Goal: Check status: Check status

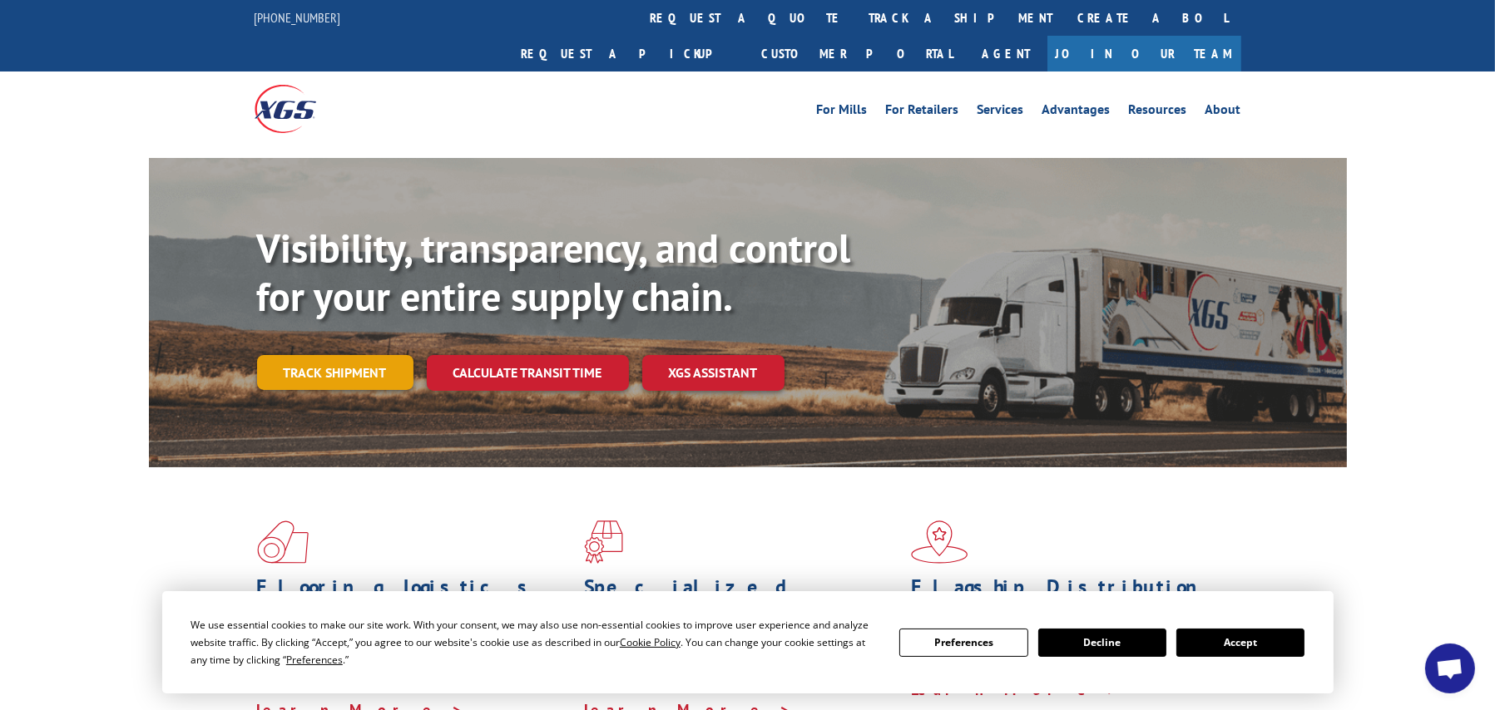
click at [314, 355] on link "Track shipment" at bounding box center [335, 372] width 156 height 35
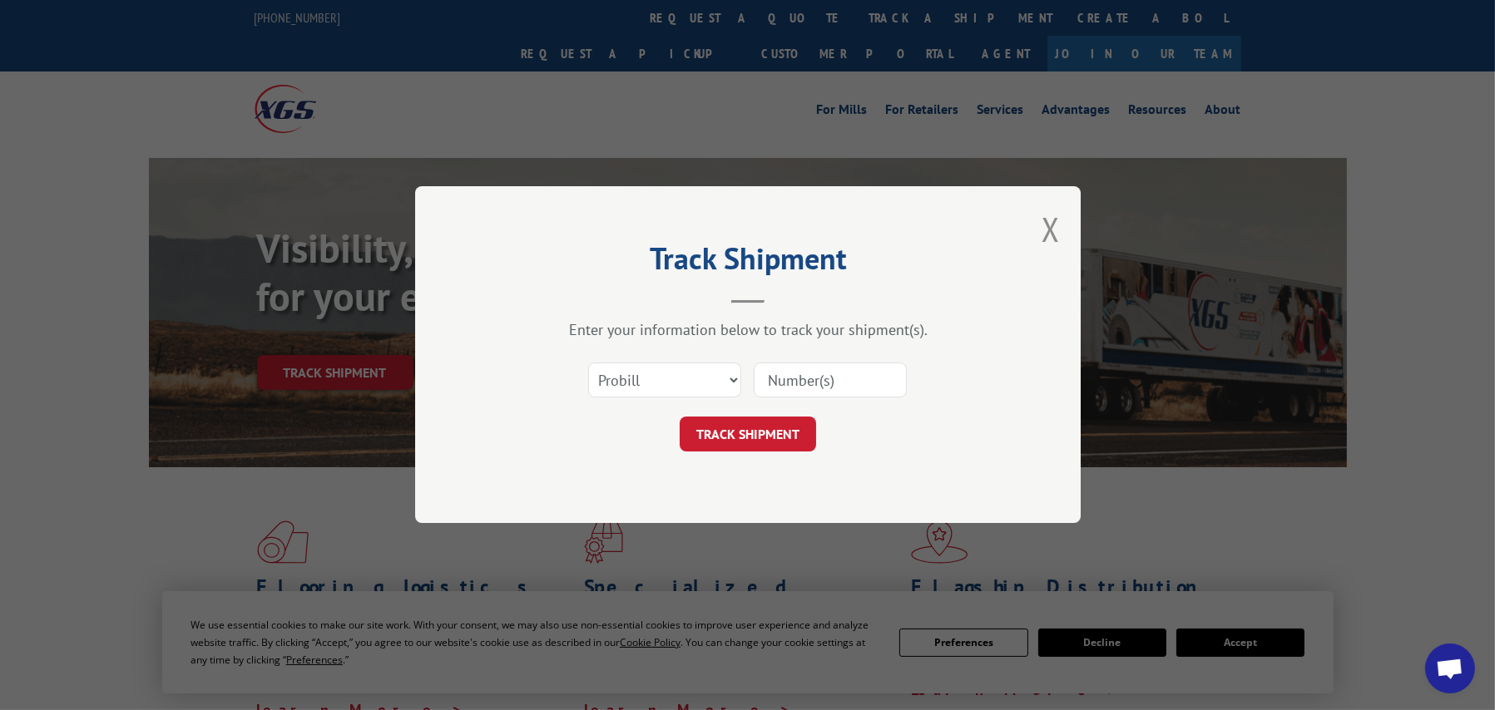
click at [795, 373] on input at bounding box center [830, 381] width 153 height 35
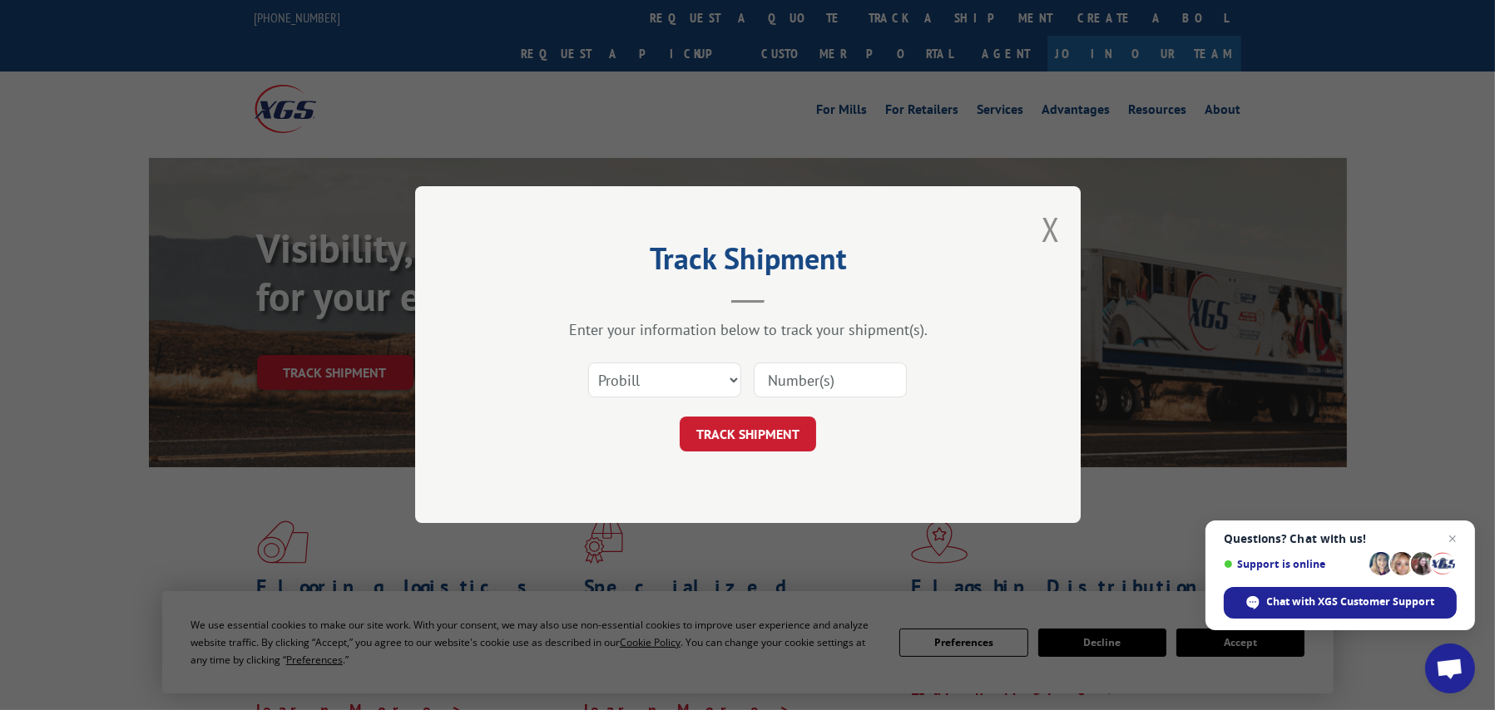
paste input "5569277"
type input "5569277"
click at [764, 433] on button "TRACK SHIPMENT" at bounding box center [748, 435] width 136 height 35
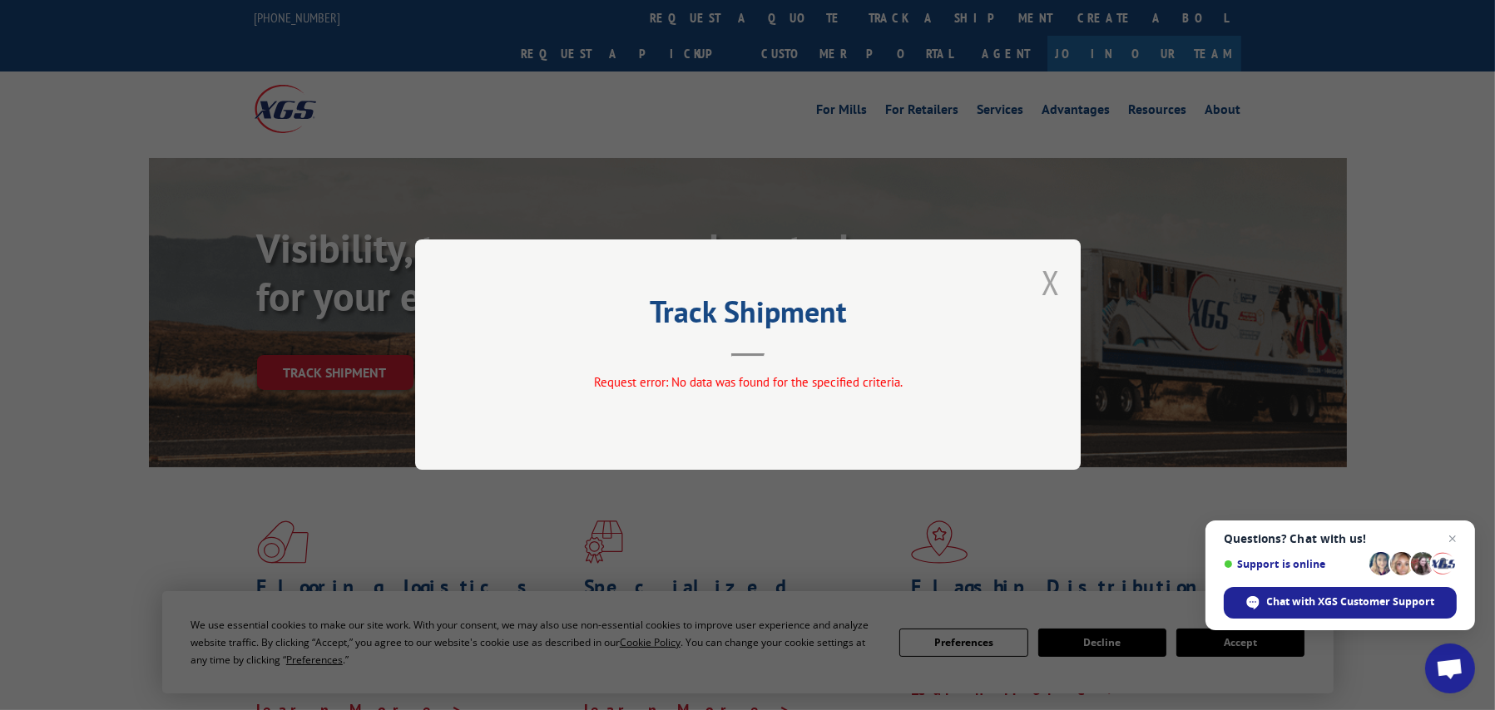
click at [1049, 280] on button "Close modal" at bounding box center [1051, 282] width 18 height 44
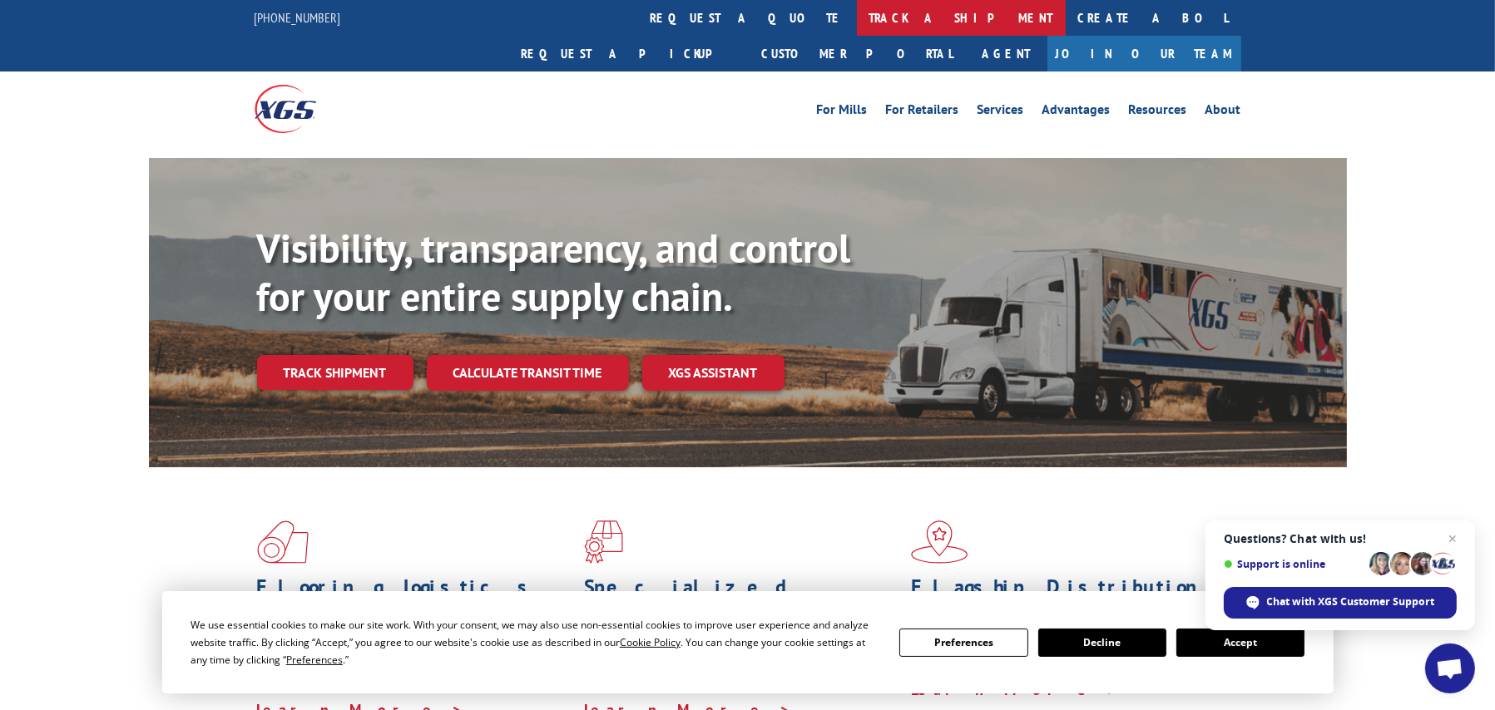
click at [857, 16] on link "track a shipment" at bounding box center [961, 18] width 209 height 36
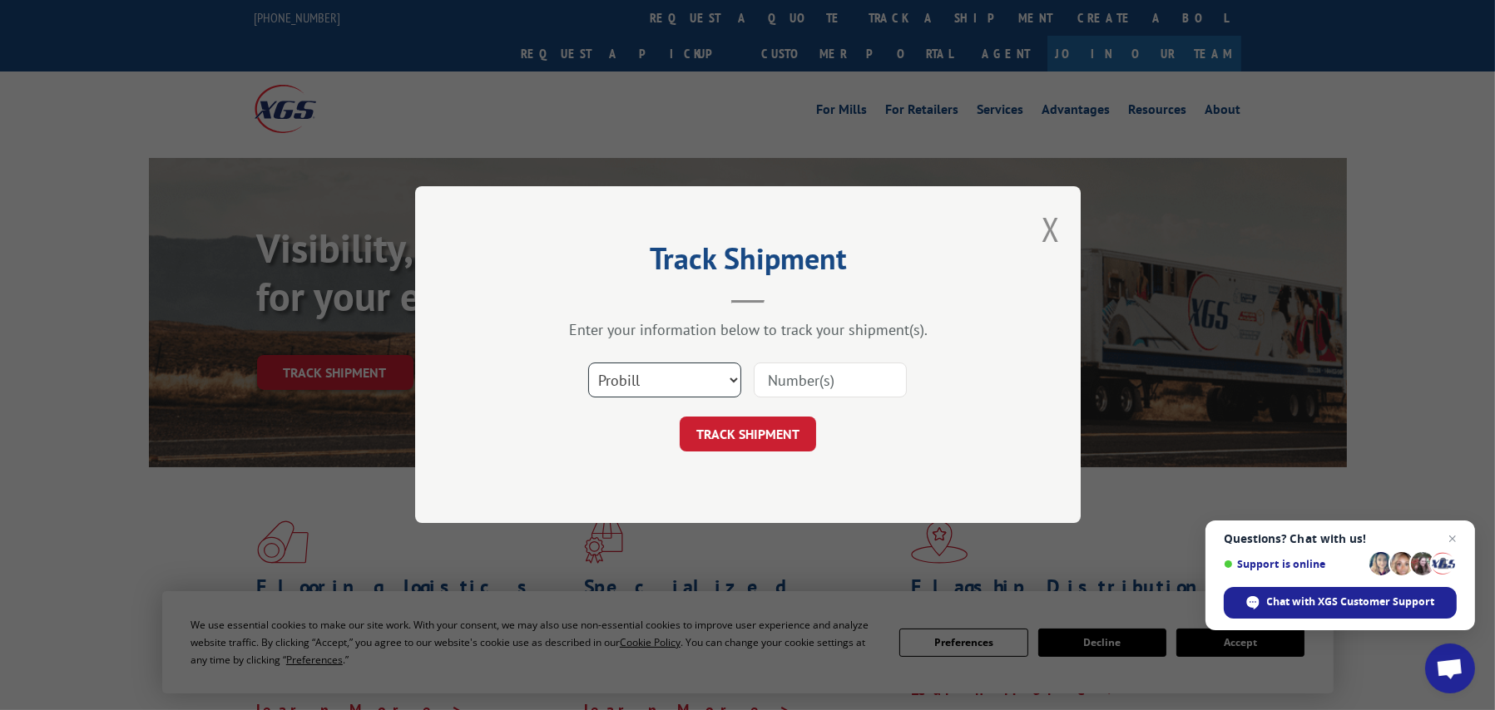
click at [676, 389] on select "Select category... Probill BOL PO" at bounding box center [664, 381] width 153 height 35
select select "bol"
click at [588, 364] on select "Select category... Probill BOL PO" at bounding box center [664, 381] width 153 height 35
click at [775, 381] on input at bounding box center [830, 381] width 153 height 35
paste input "5569277"
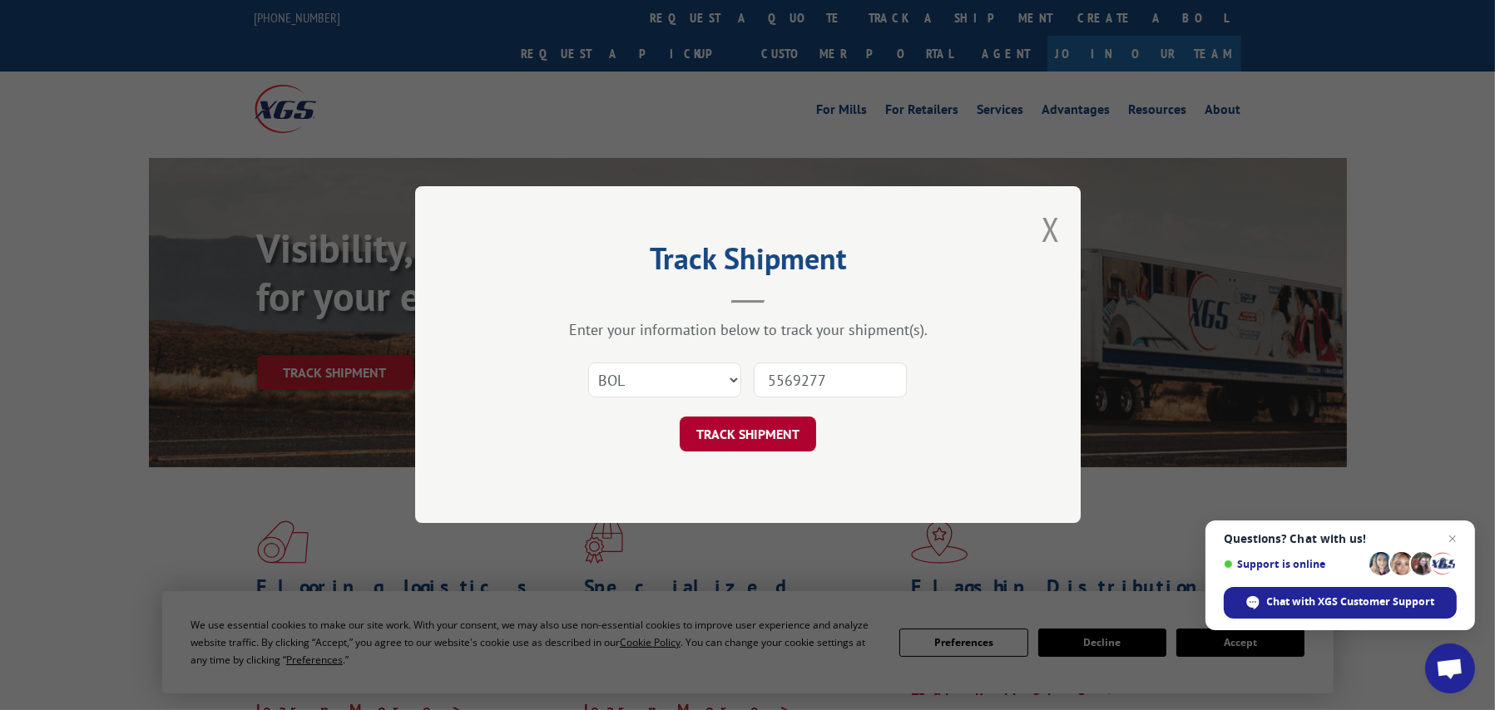
type input "5569277"
click at [767, 426] on button "TRACK SHIPMENT" at bounding box center [748, 435] width 136 height 35
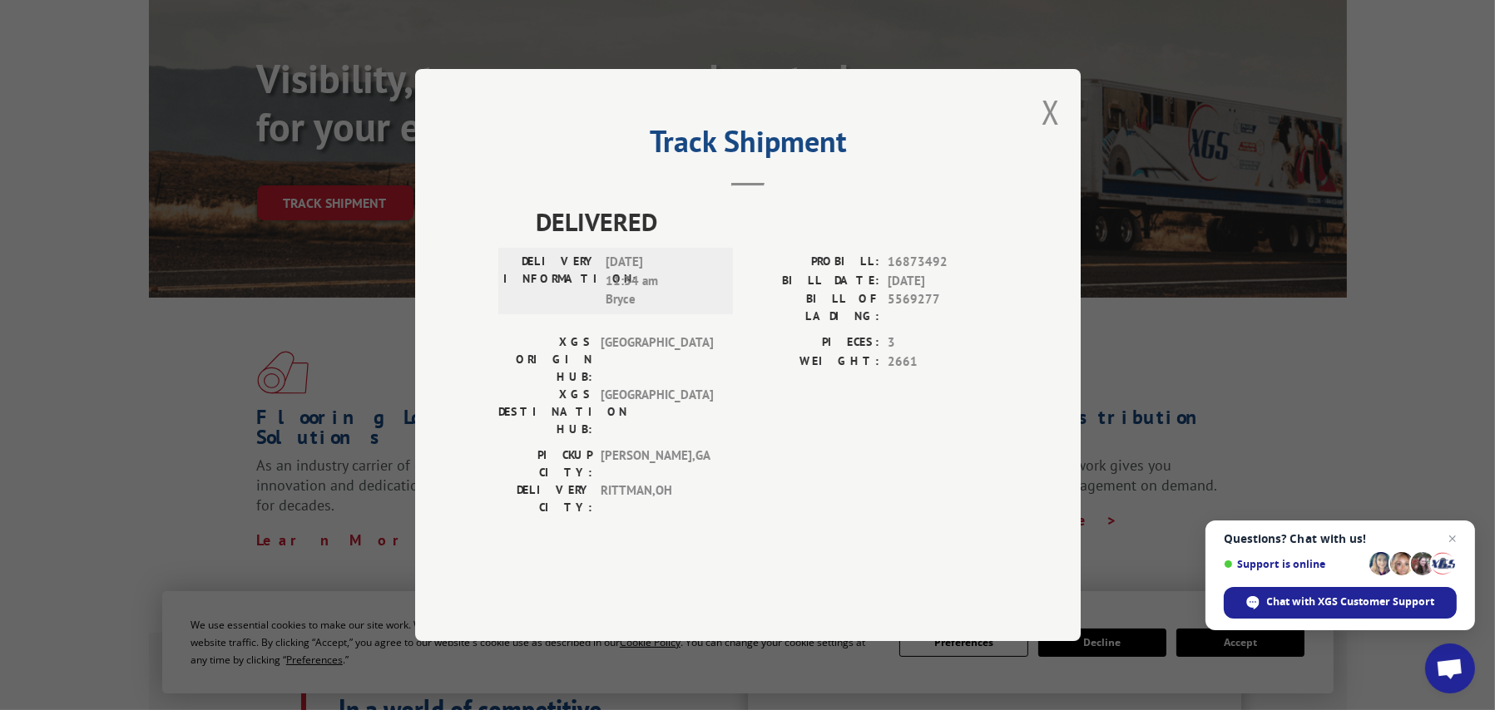
scroll to position [83, 0]
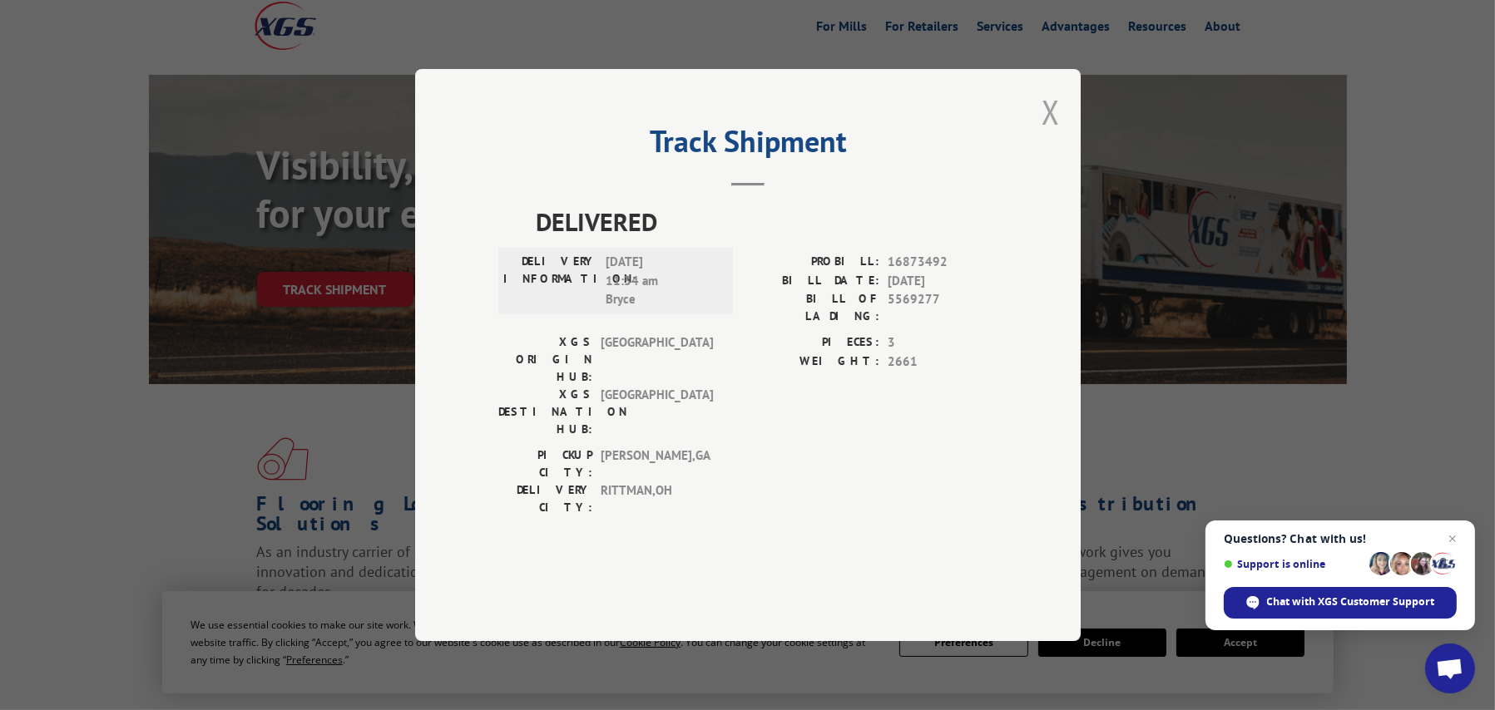
click at [1047, 134] on button "Close modal" at bounding box center [1051, 112] width 18 height 44
